Goal: Information Seeking & Learning: Learn about a topic

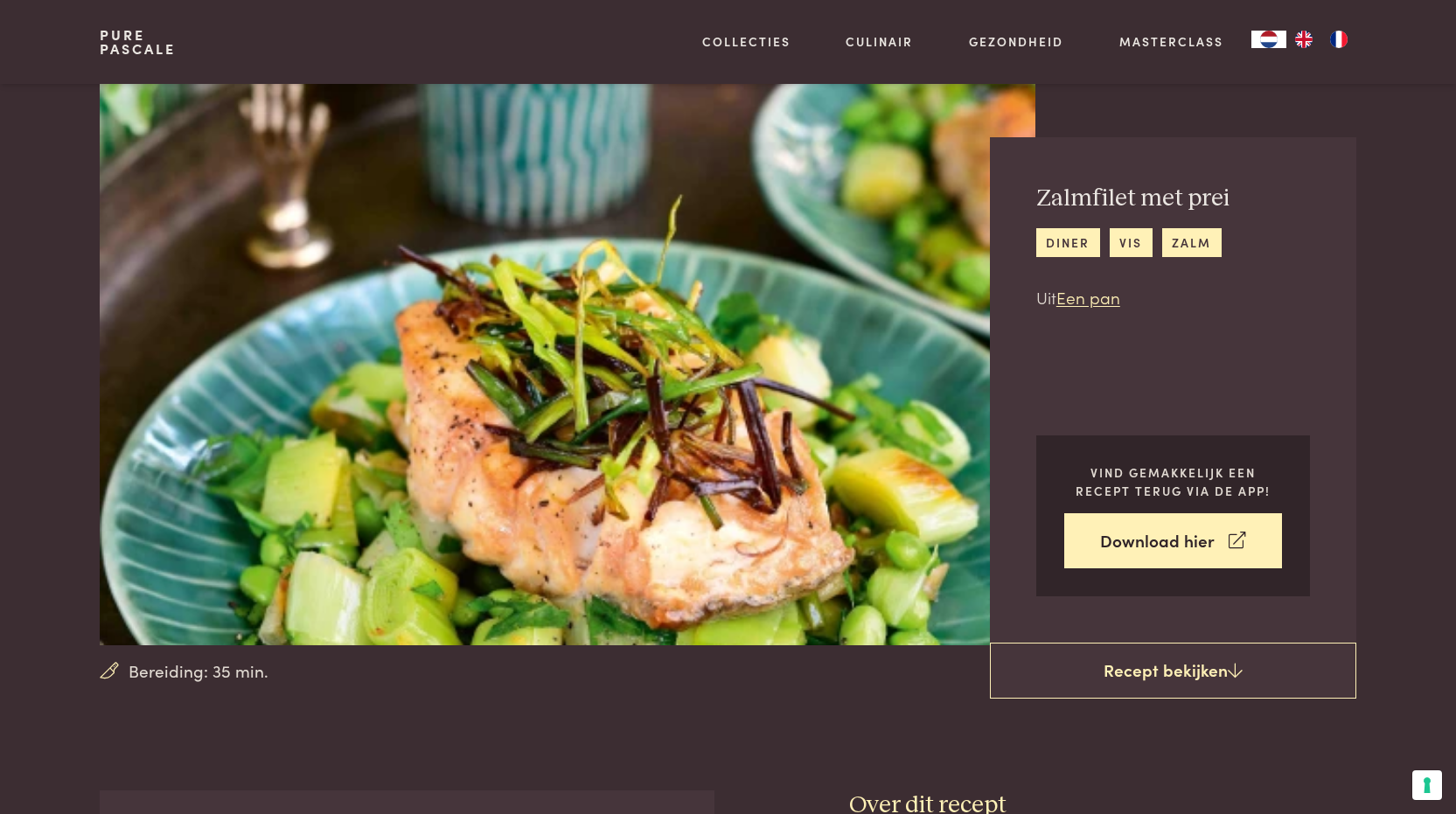
scroll to position [117, 0]
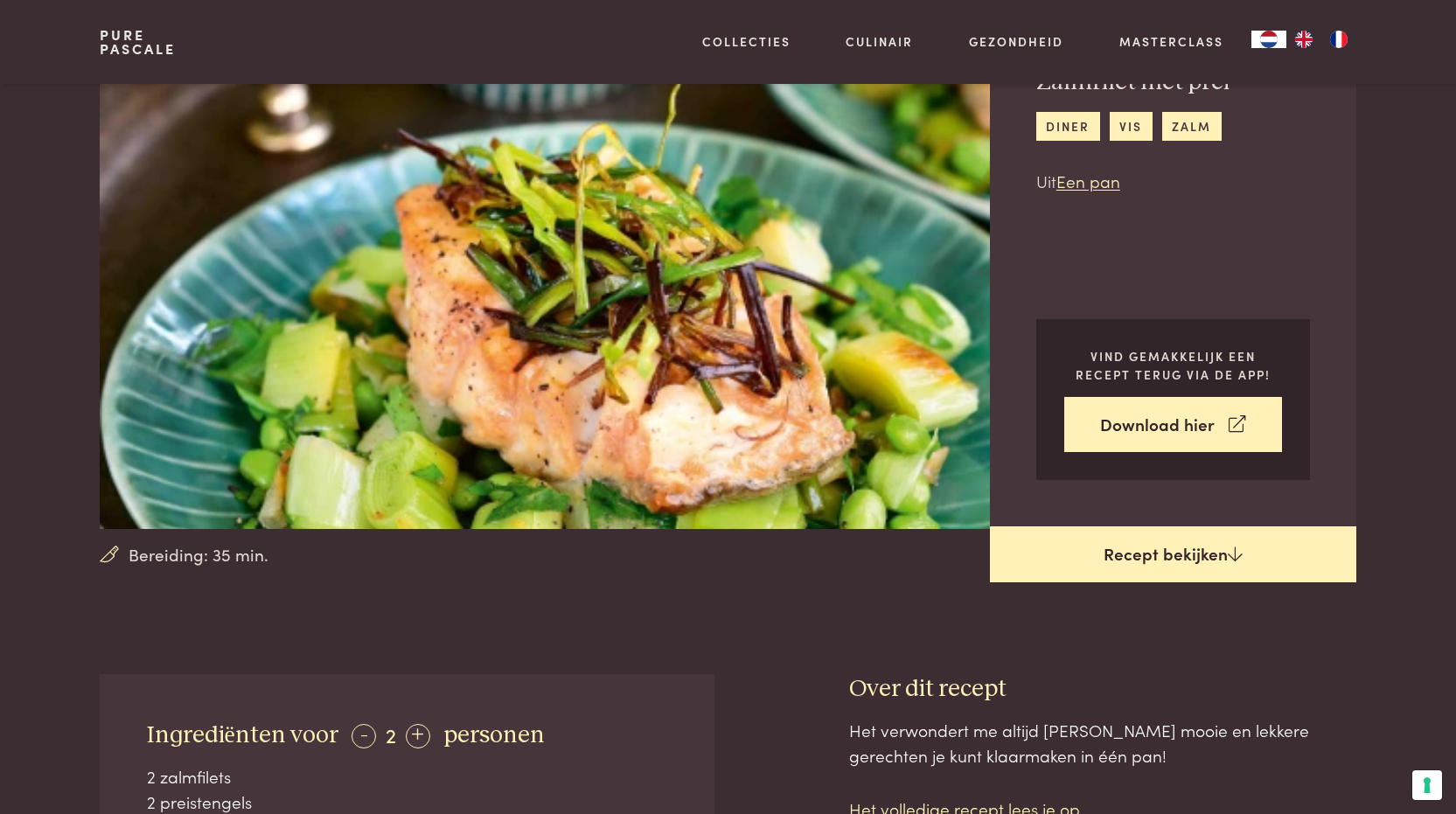
click at [1122, 547] on link "Recept bekijken" at bounding box center [1173, 555] width 366 height 56
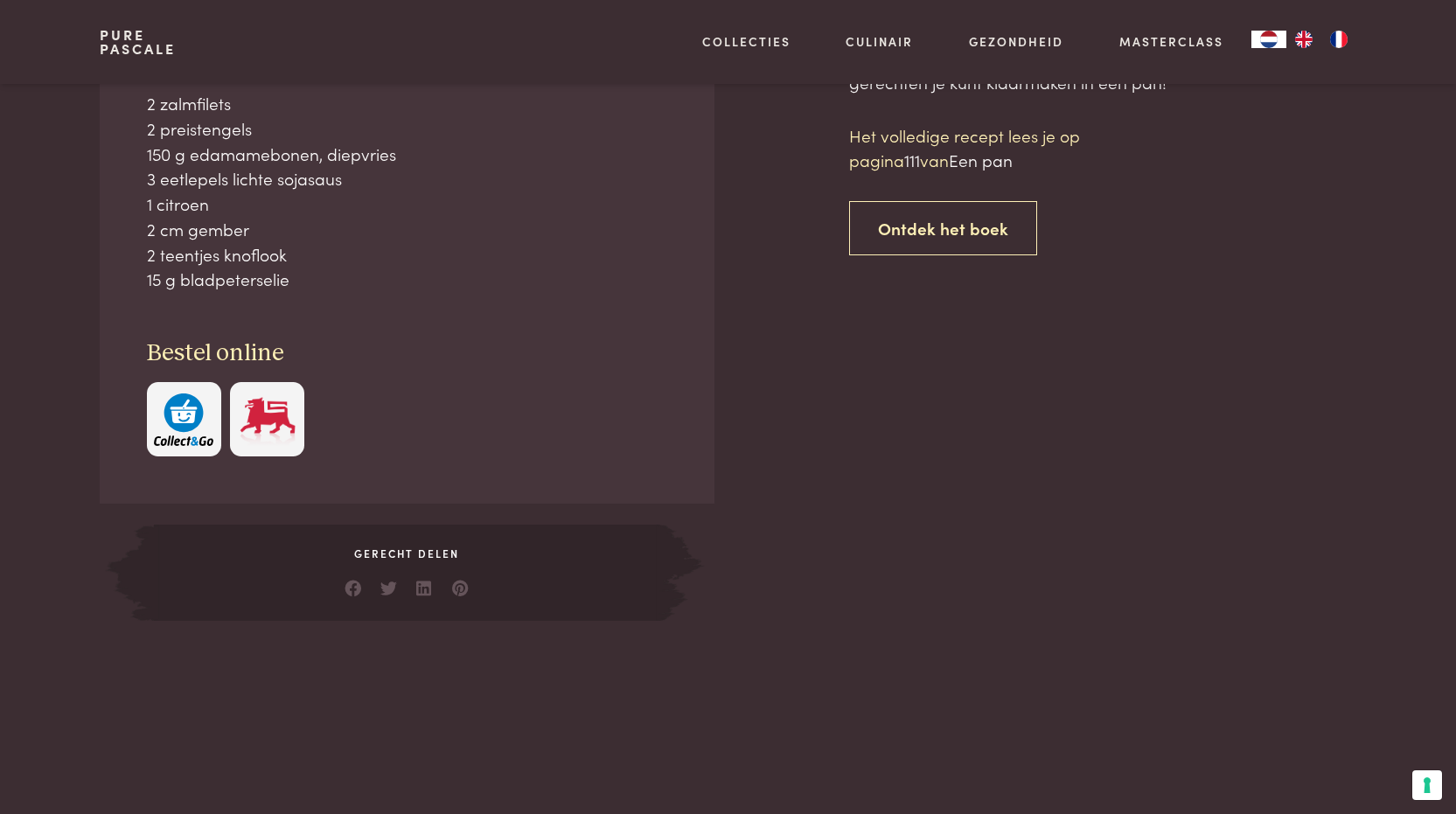
scroll to position [791, 0]
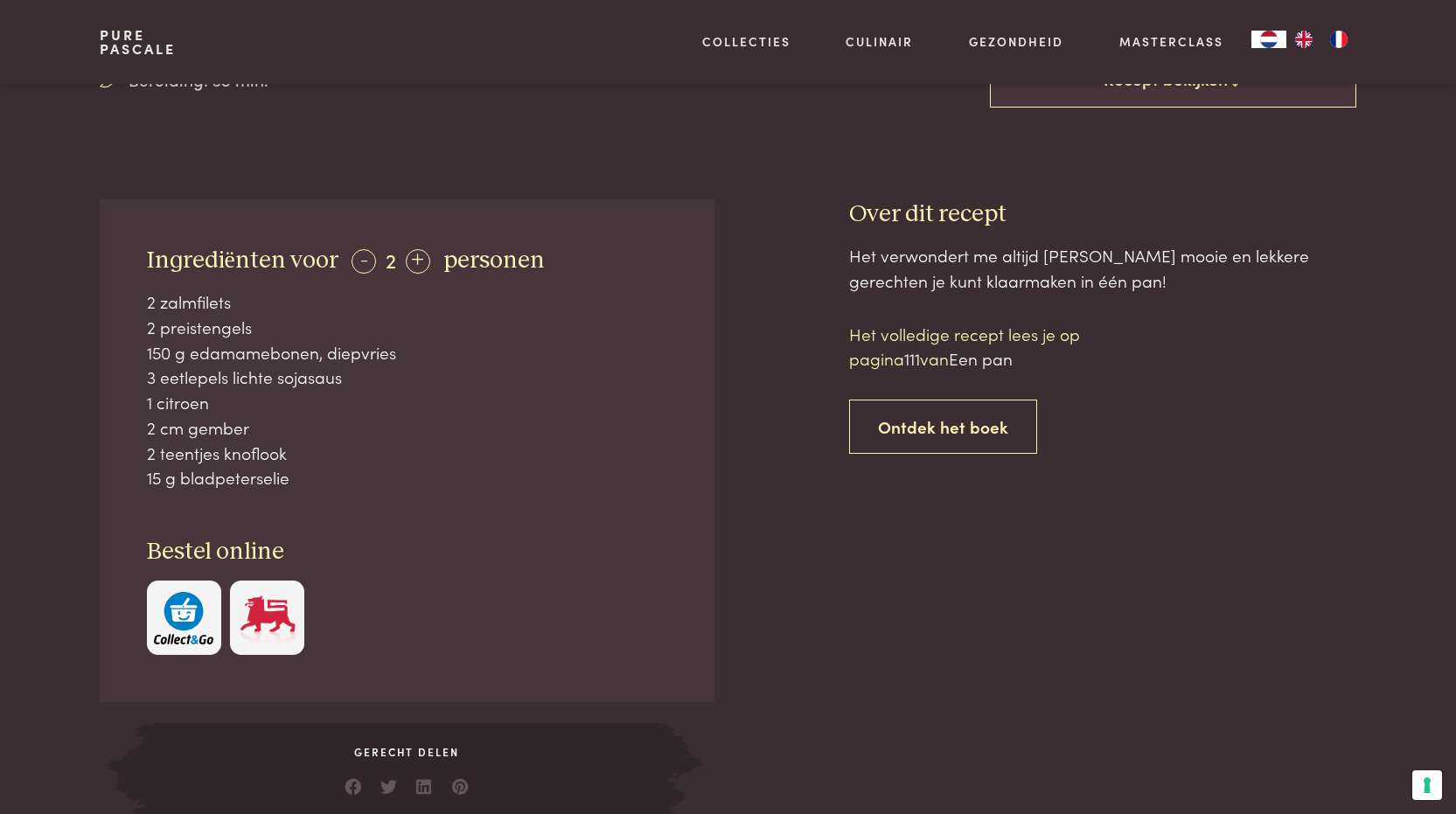
scroll to position [583, 0]
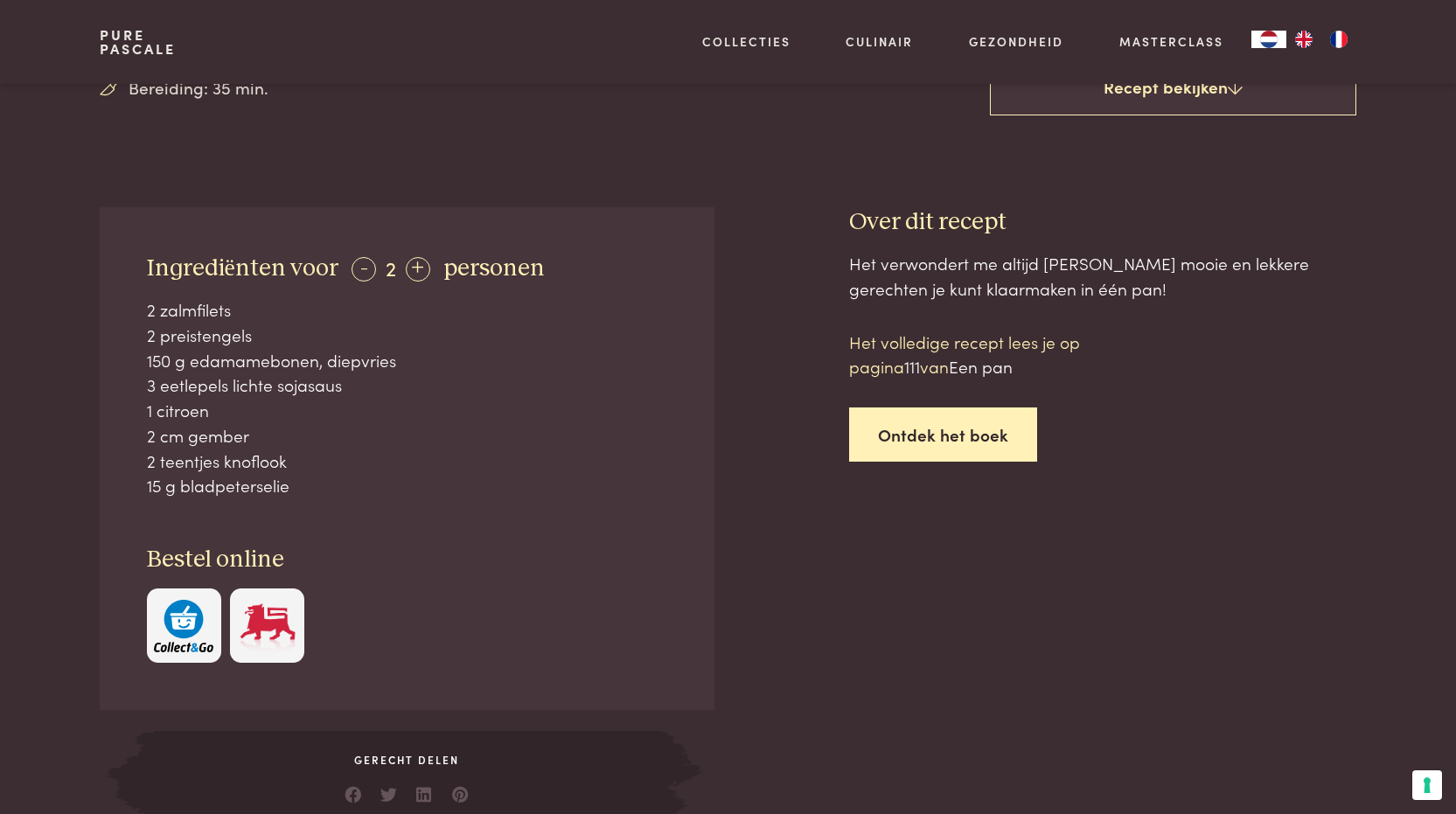
click at [971, 436] on link "Ontdek het boek" at bounding box center [943, 434] width 188 height 55
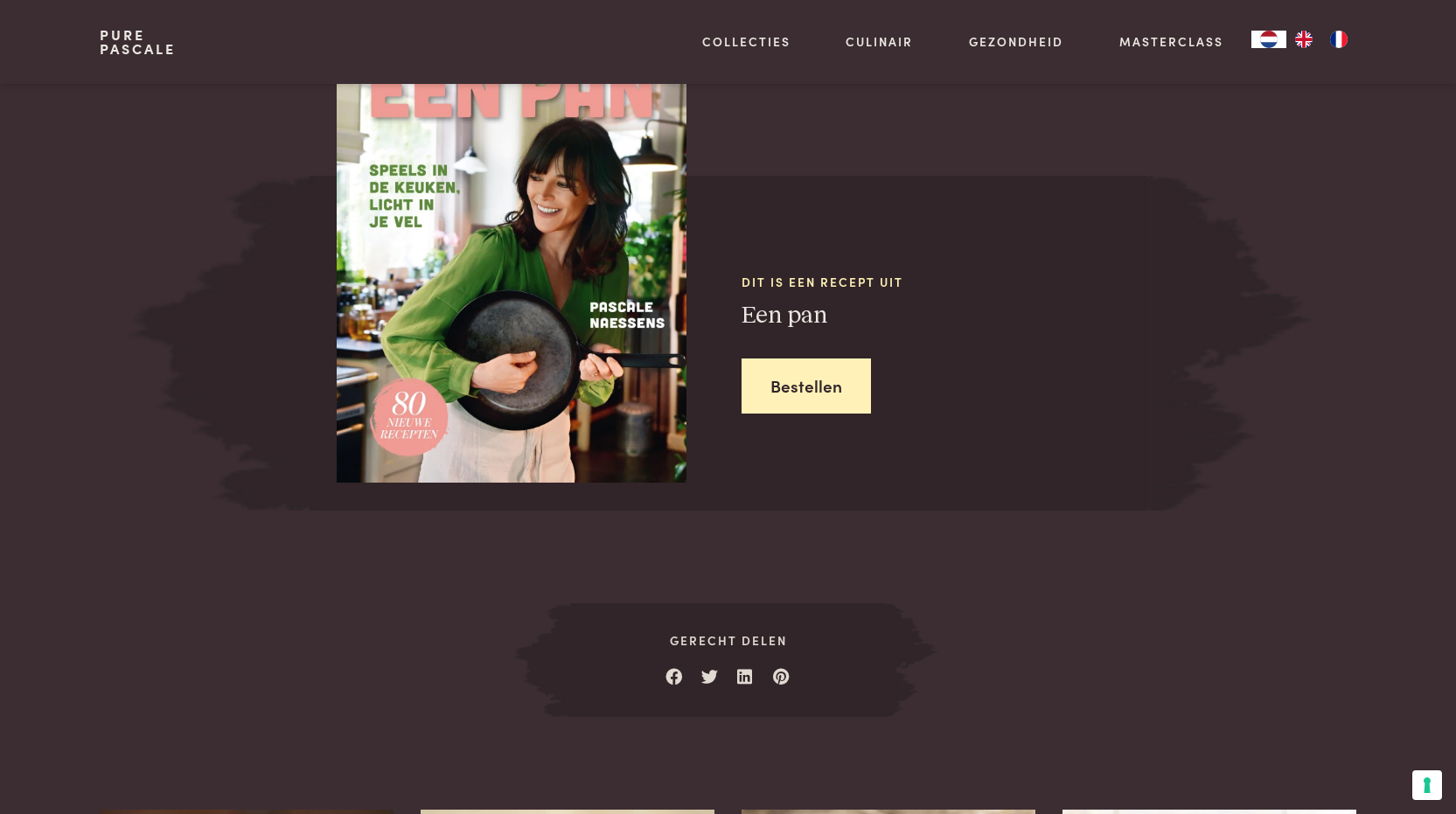
scroll to position [1597, 0]
